Goal: Information Seeking & Learning: Learn about a topic

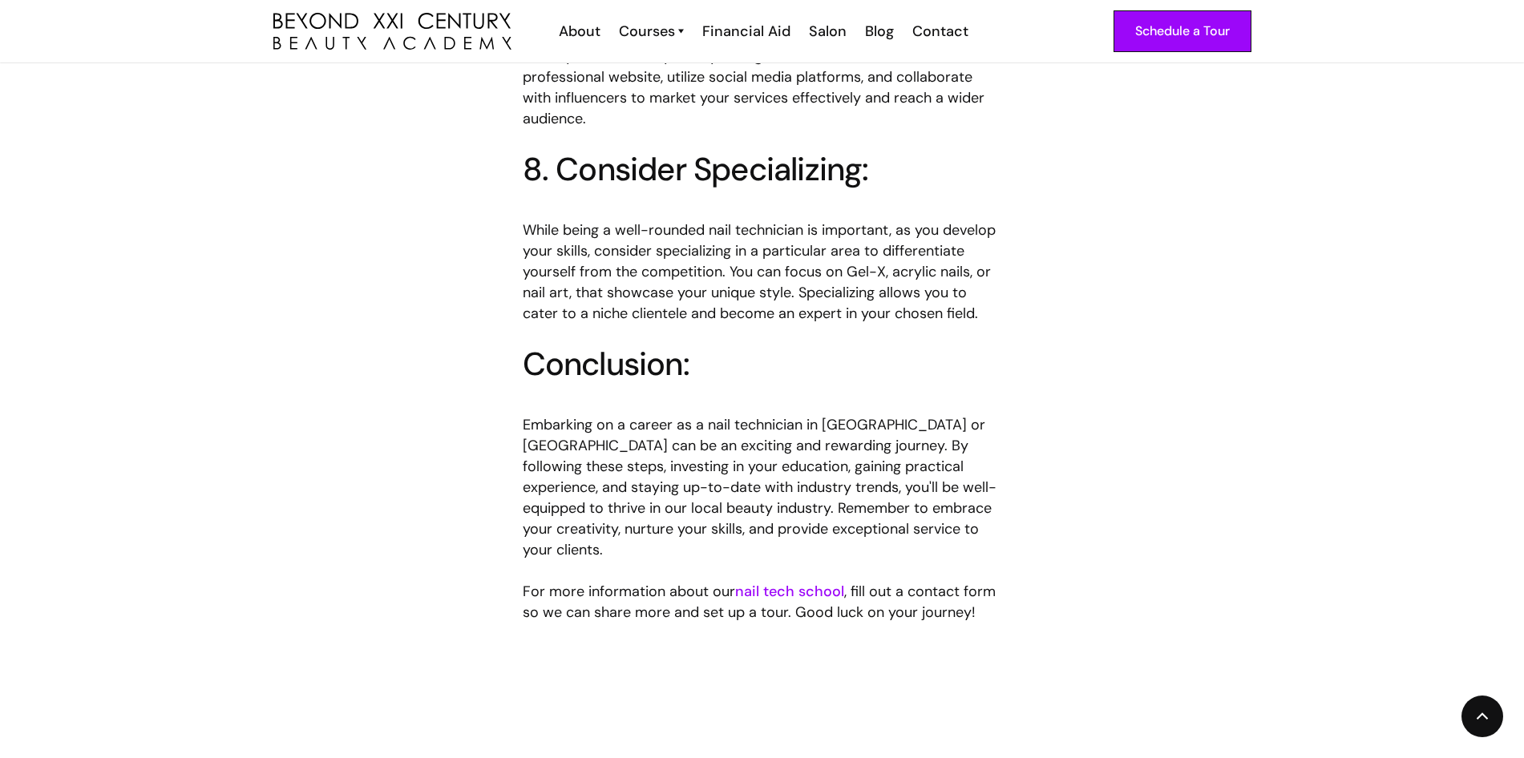
scroll to position [2645, 0]
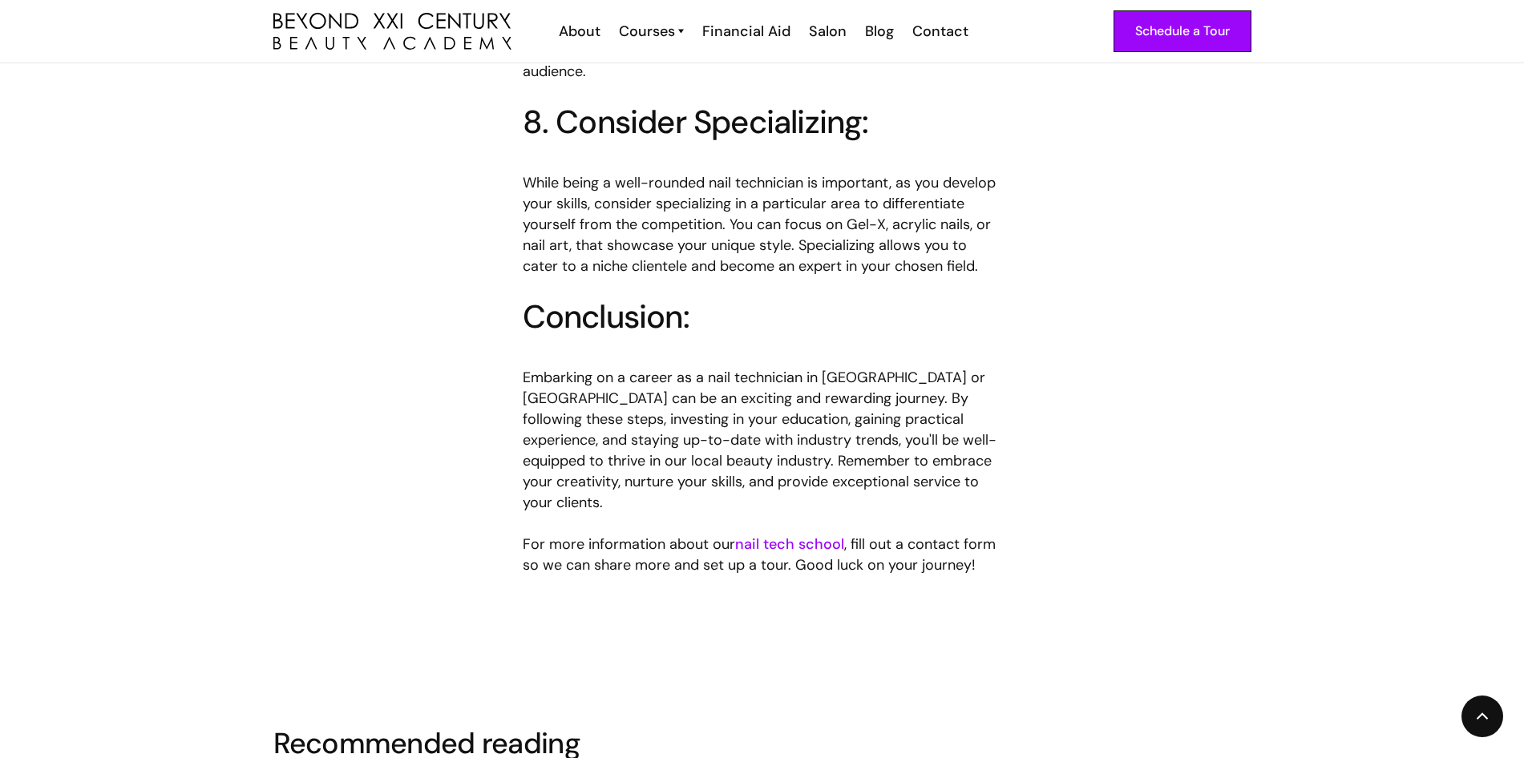
click at [793, 535] on link "nail tech school" at bounding box center [789, 544] width 109 height 19
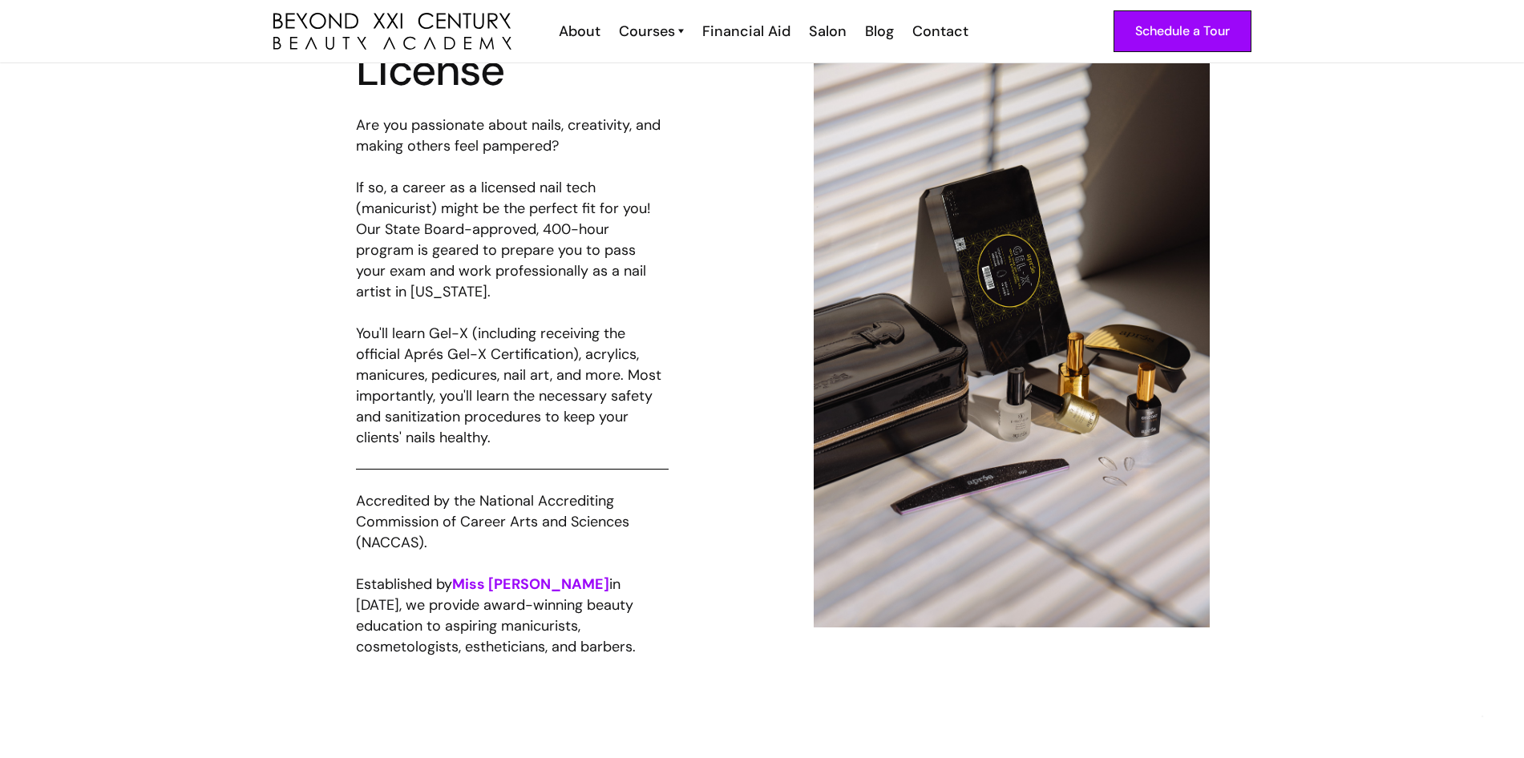
scroll to position [801, 0]
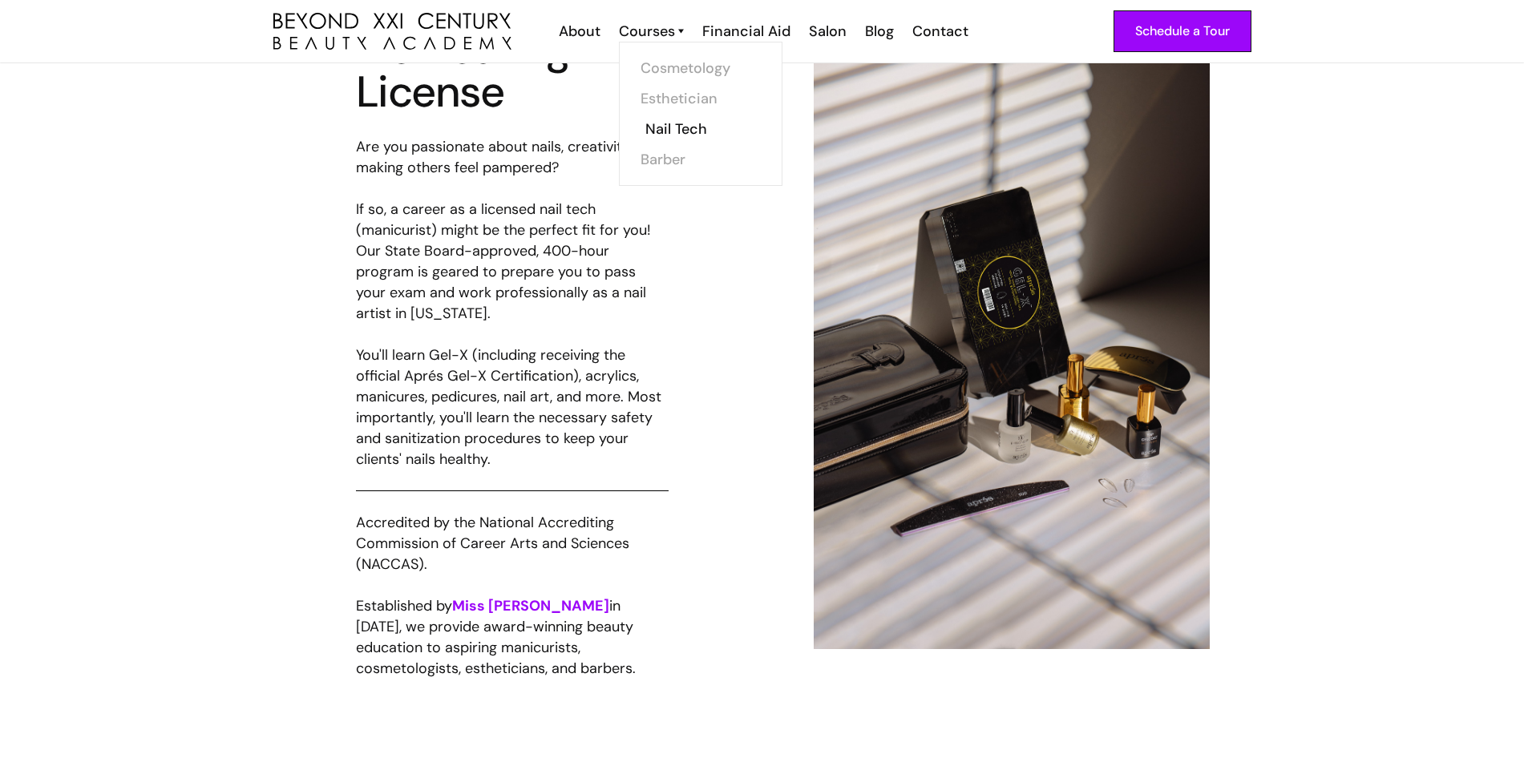
click at [672, 123] on link "Nail Tech" at bounding box center [705, 129] width 120 height 30
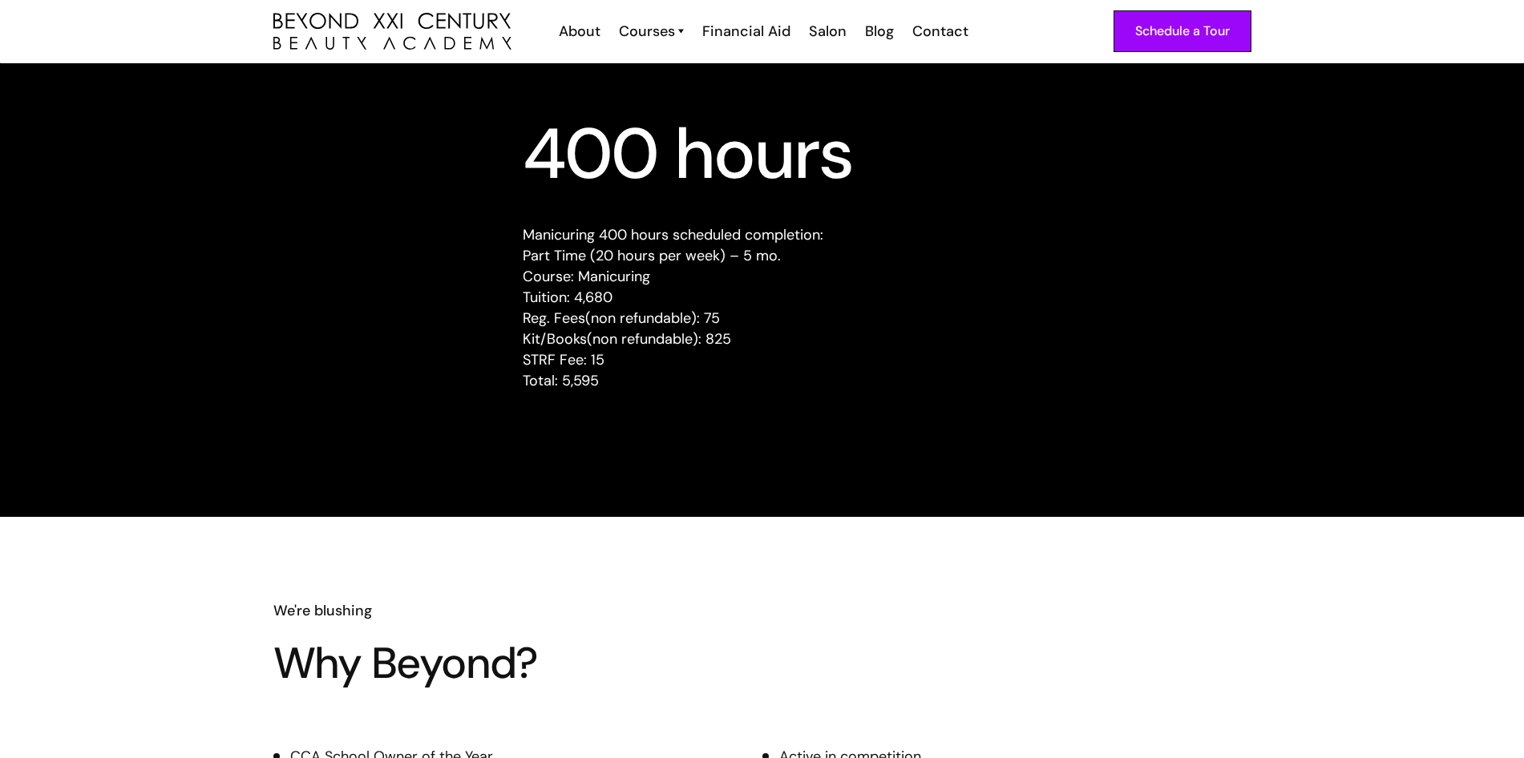
scroll to position [1510, 0]
